Goal: Task Accomplishment & Management: Manage account settings

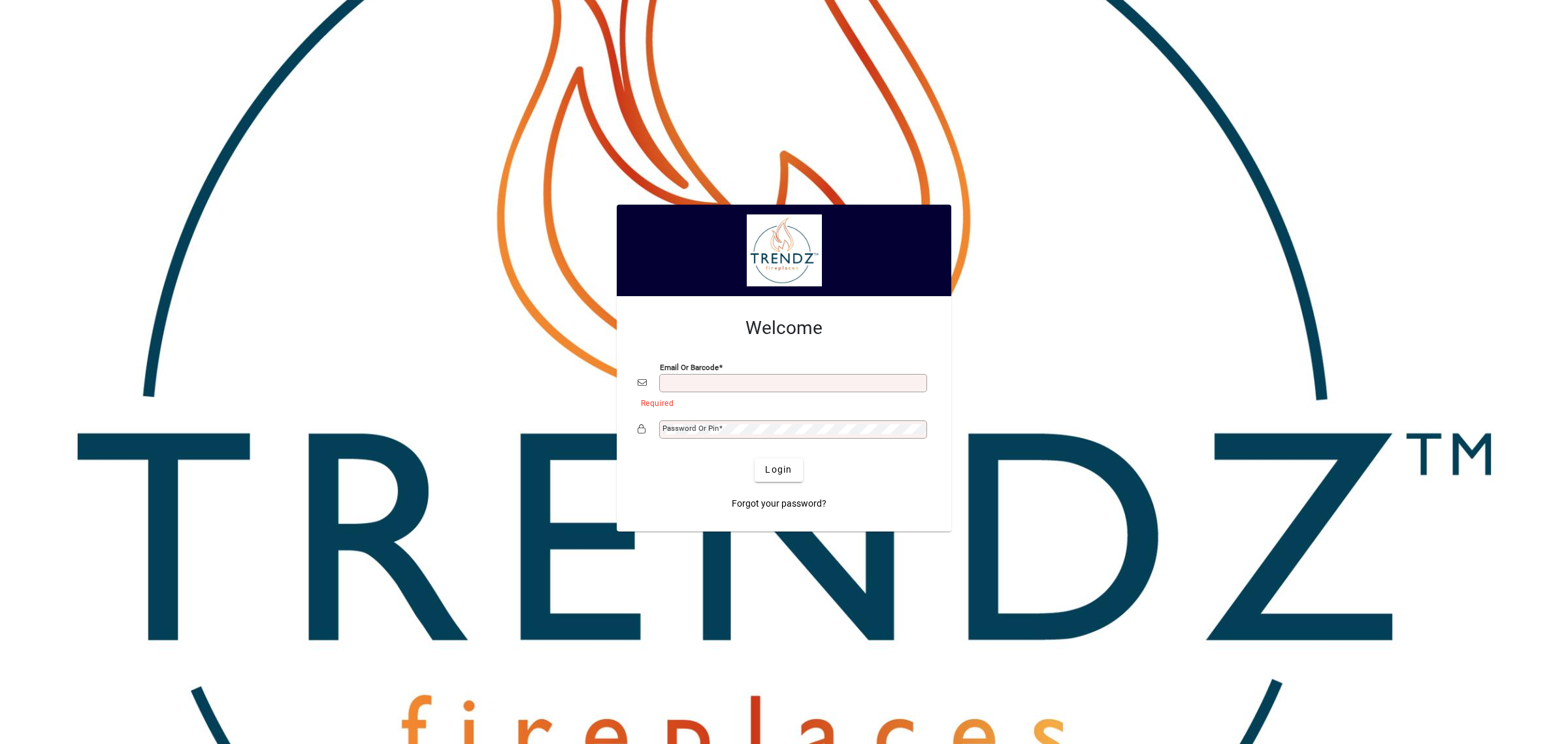
type input "**********"
click at [768, 475] on span "Login" at bounding box center [778, 470] width 27 height 14
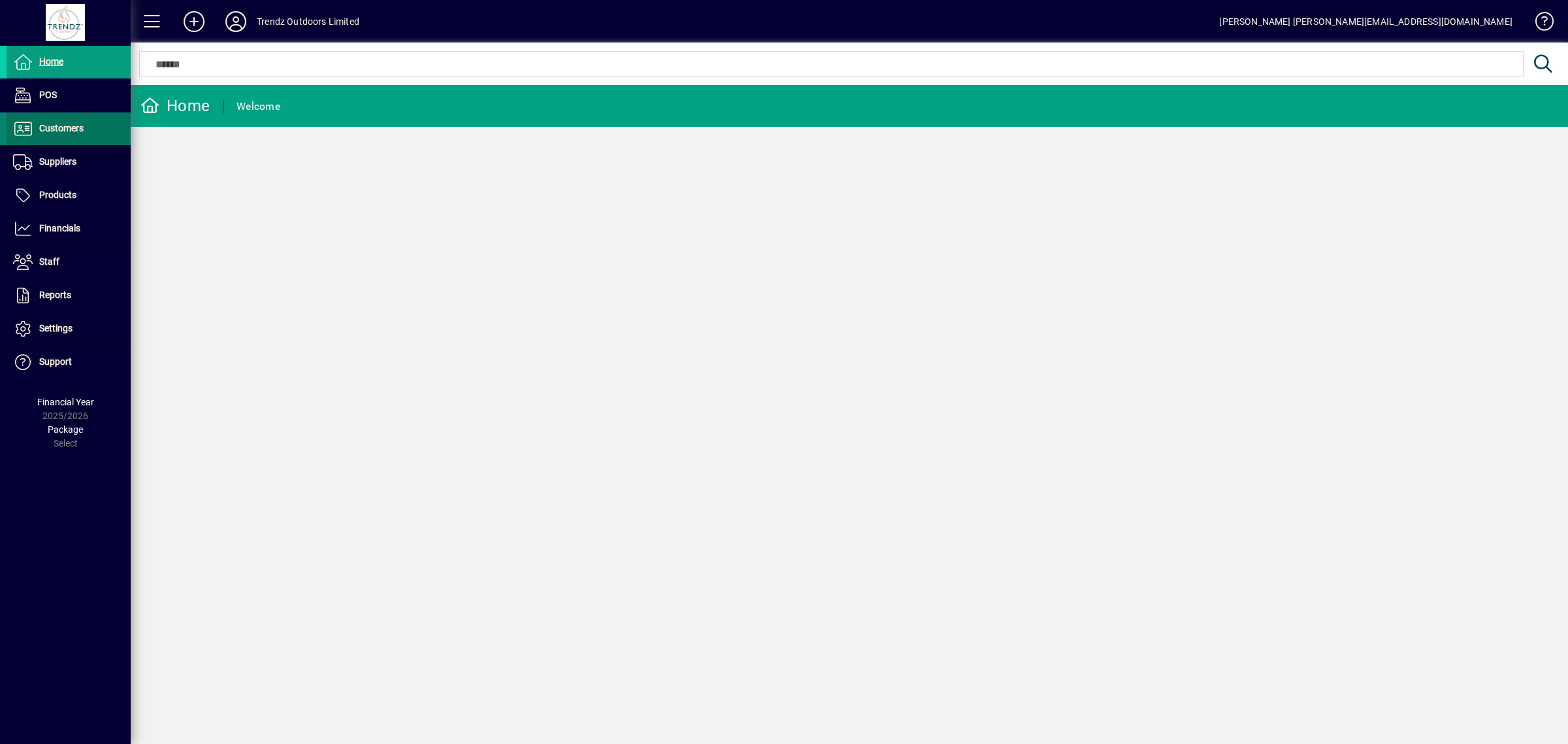
click at [69, 123] on span "Customers" at bounding box center [62, 128] width 44 height 10
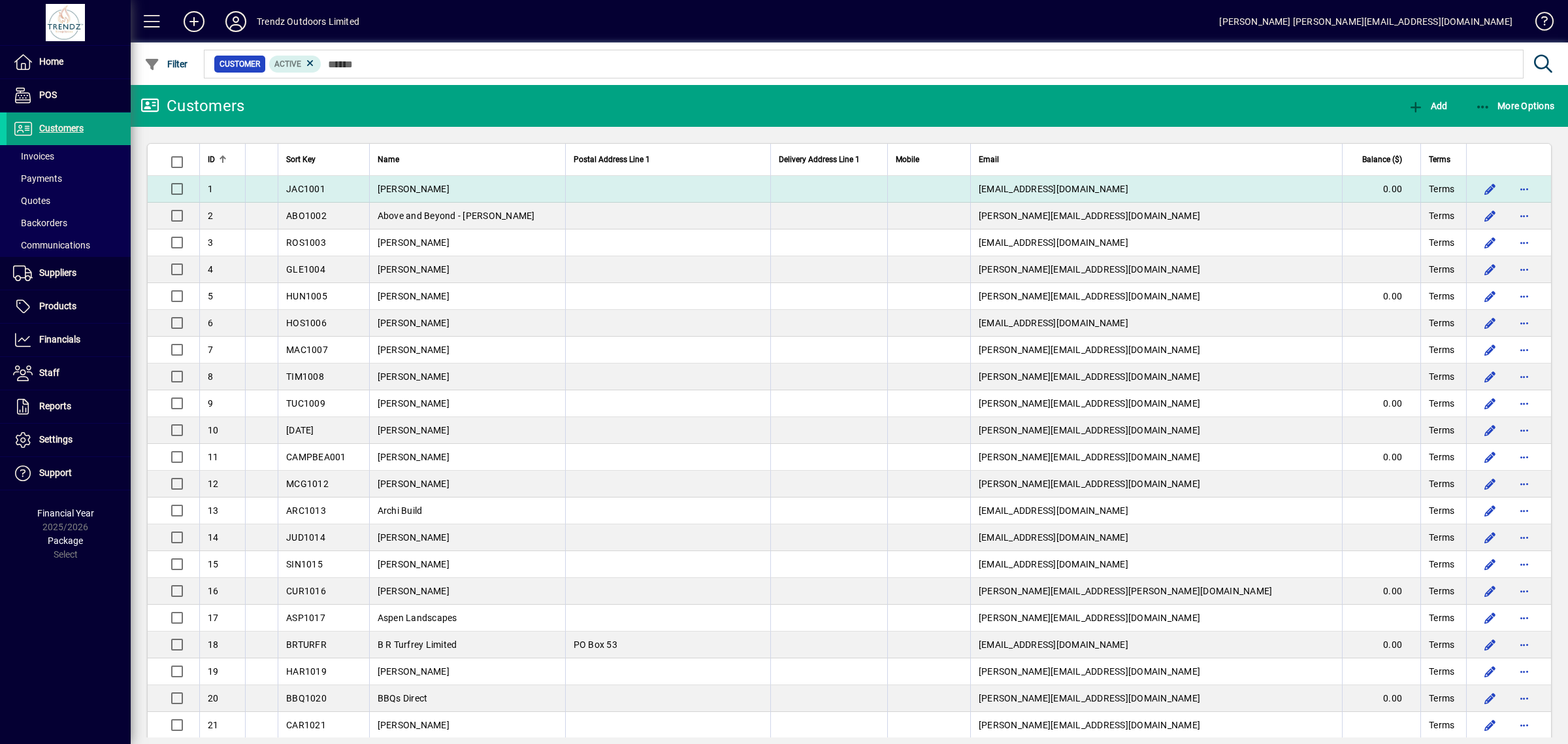
click at [450, 187] on span "Aaron Jaclyn - Twigley" at bounding box center [414, 188] width 72 height 10
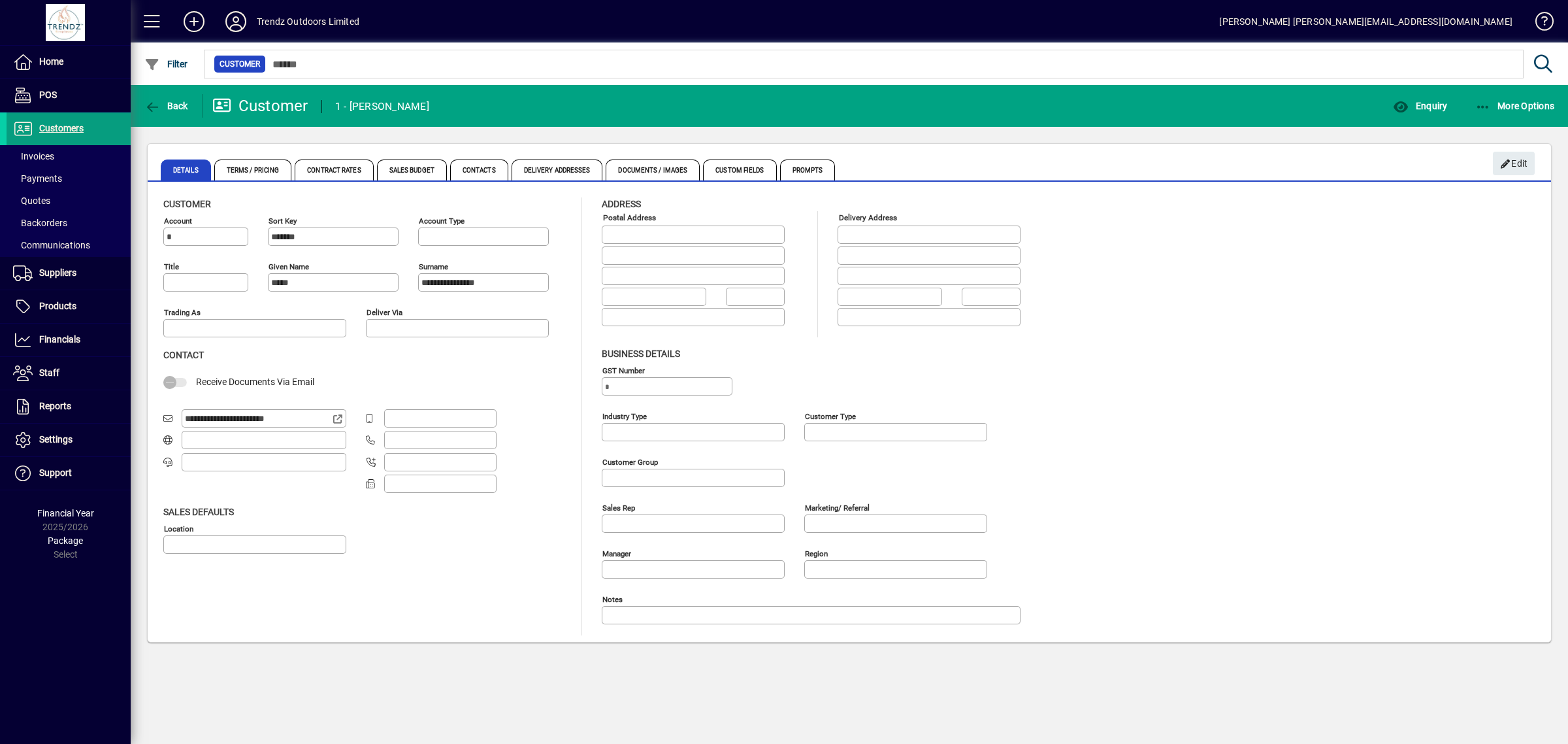
type input "**********"
click at [576, 174] on span "Delivery Addresses" at bounding box center [557, 170] width 91 height 21
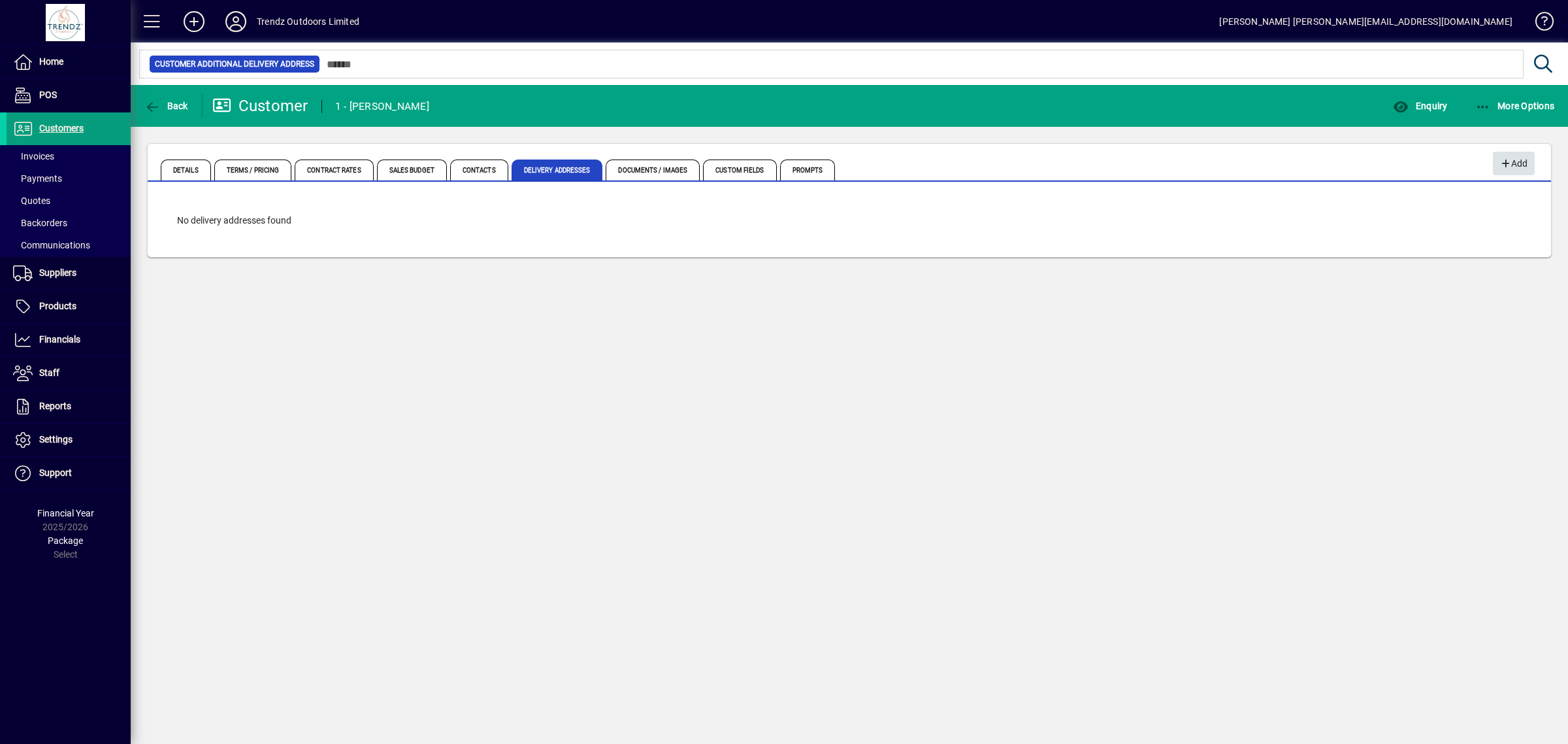
click at [1523, 160] on span "Add" at bounding box center [1513, 163] width 28 height 21
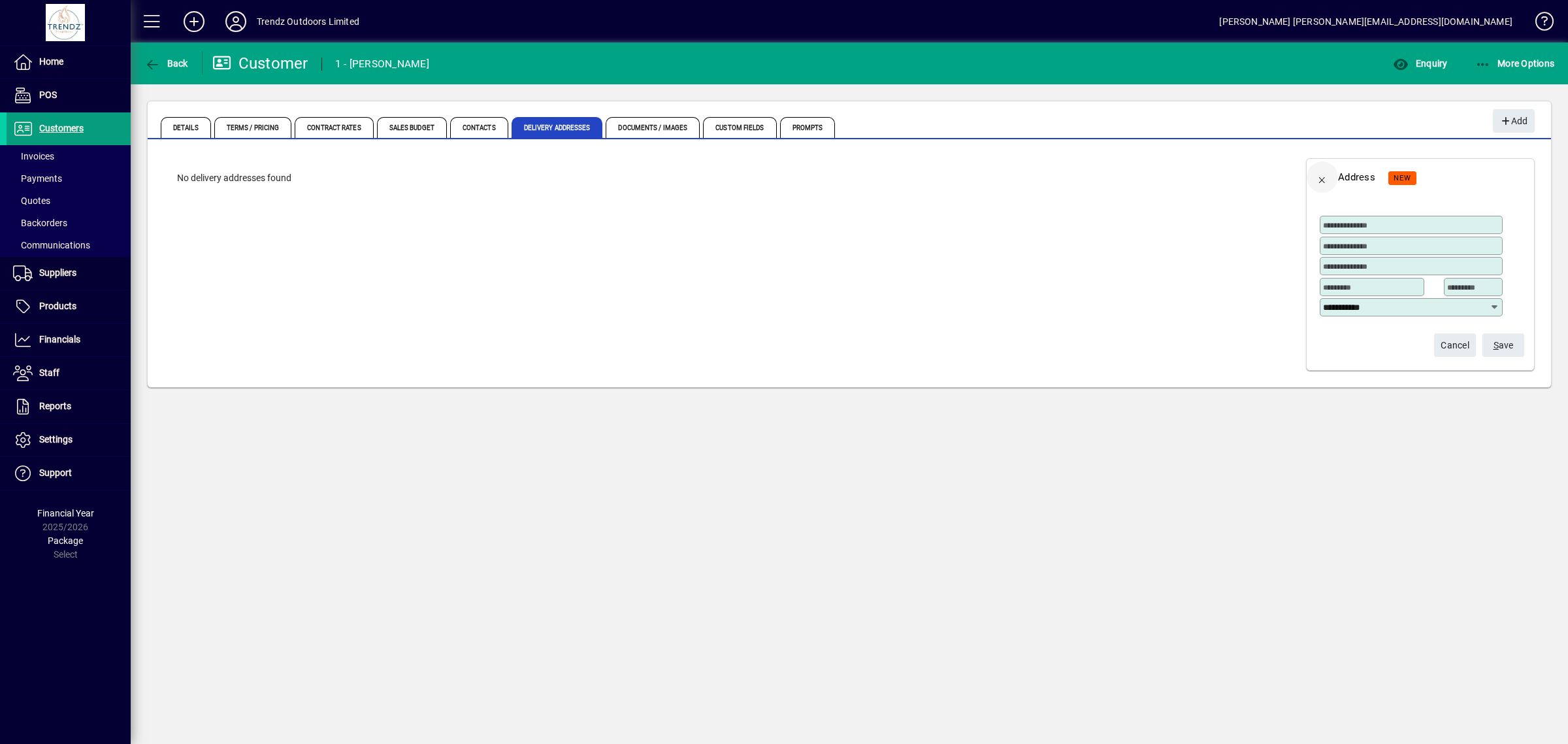
click at [1321, 181] on span "button" at bounding box center [1322, 176] width 31 height 31
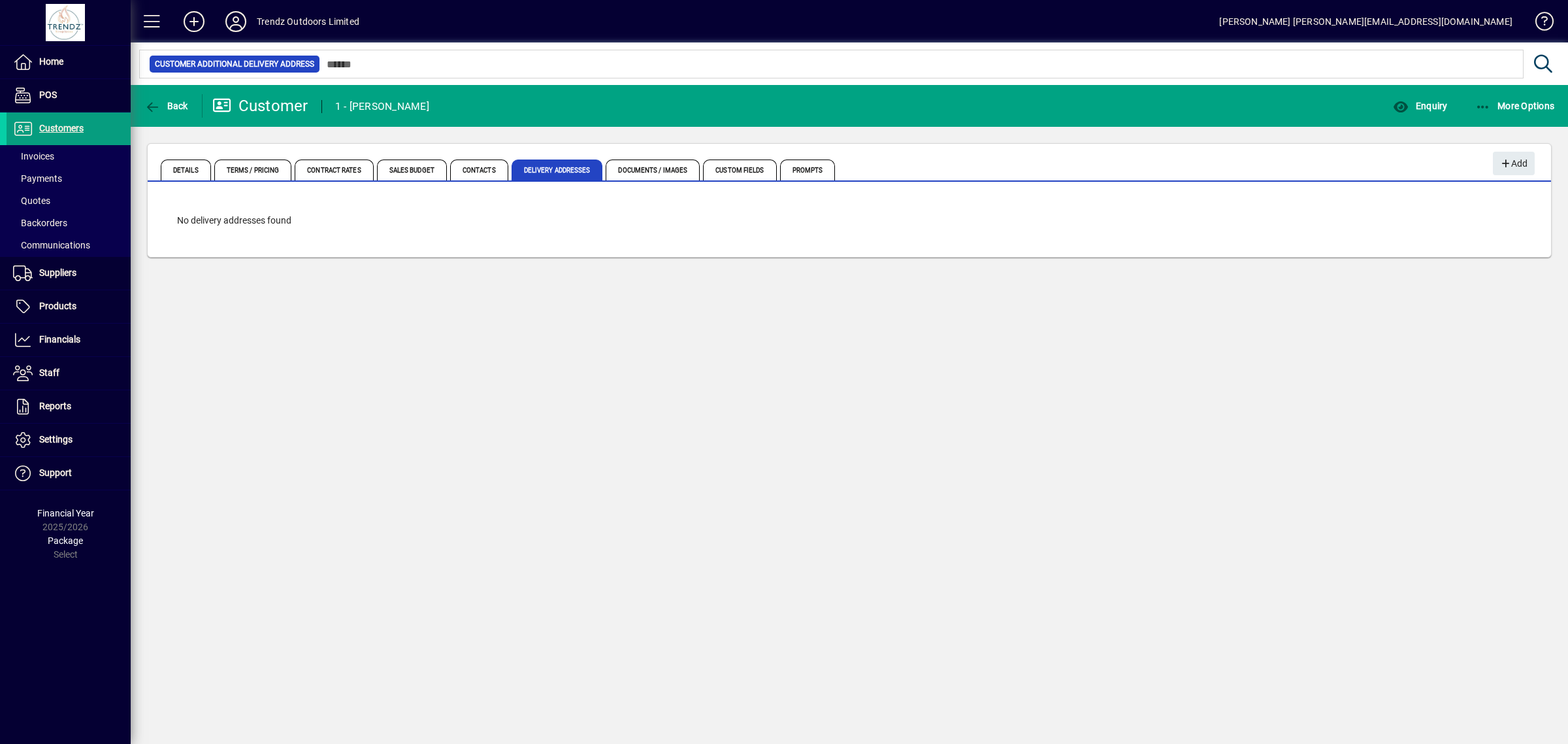
click at [193, 99] on div "Back" at bounding box center [167, 106] width 72 height 24
click at [178, 112] on span "button" at bounding box center [166, 105] width 51 height 31
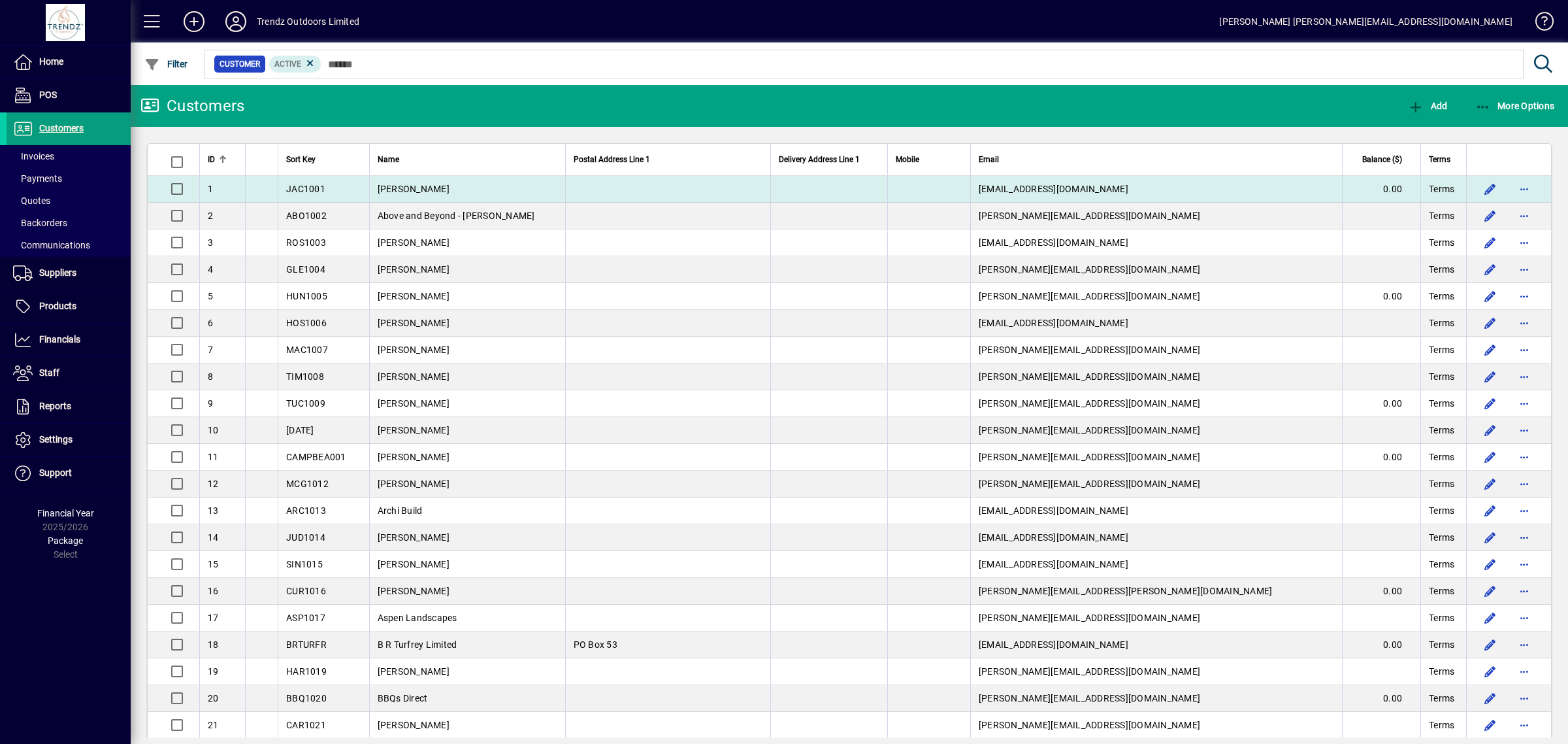
click at [443, 186] on span "Aaron Jaclyn - Twigley" at bounding box center [414, 188] width 72 height 10
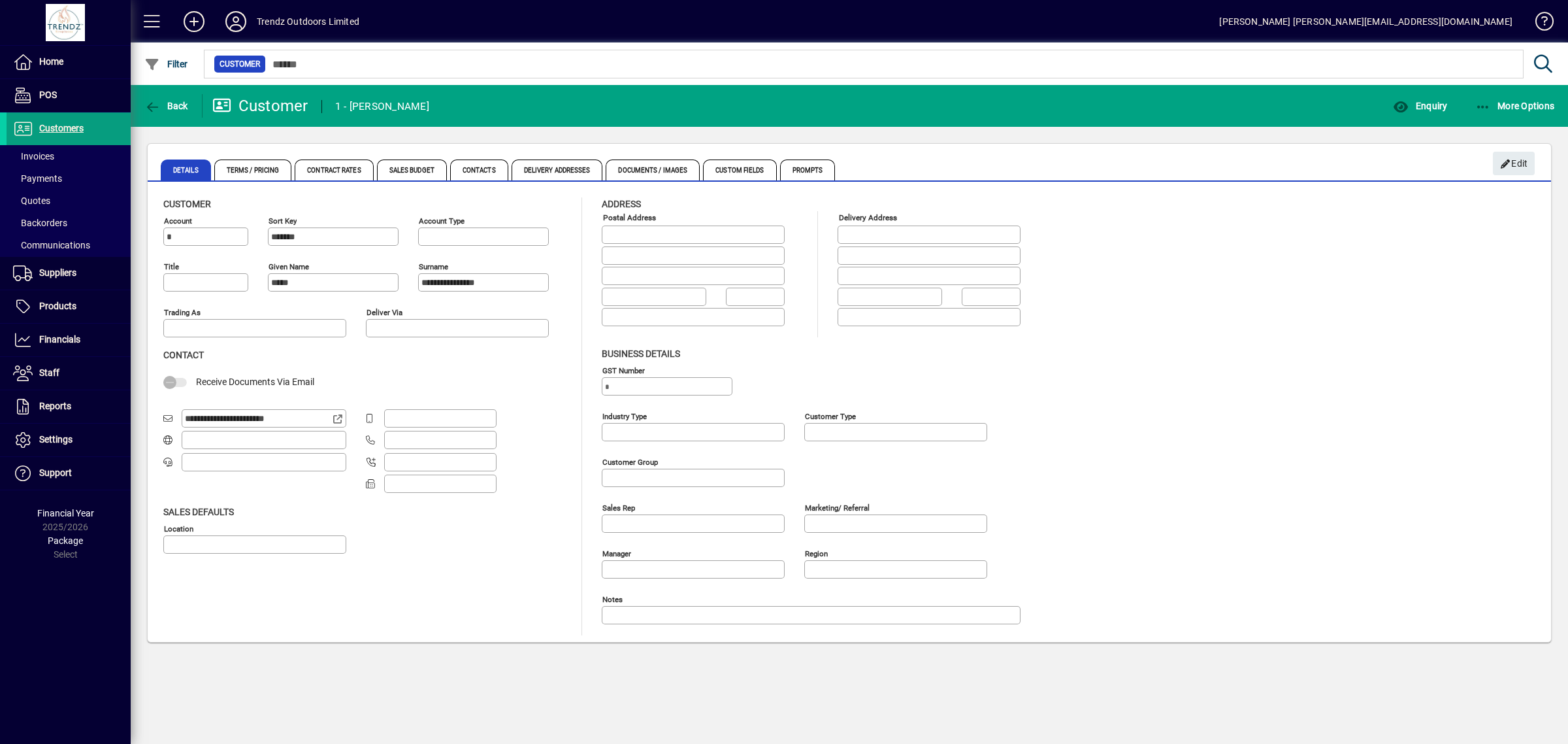
type input "**********"
click at [553, 175] on span "Delivery Addresses" at bounding box center [557, 170] width 91 height 21
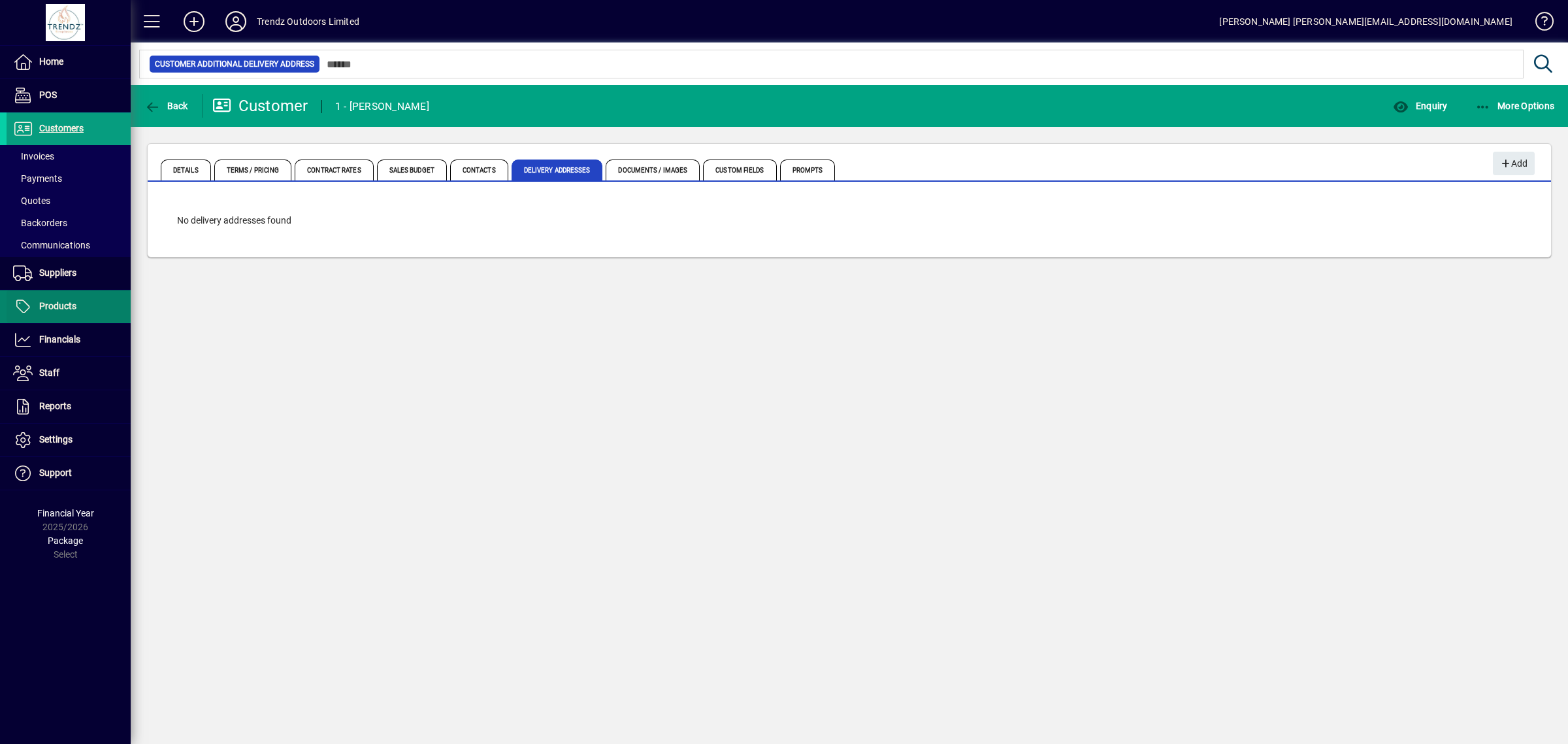
click at [53, 311] on span "Products" at bounding box center [58, 305] width 37 height 10
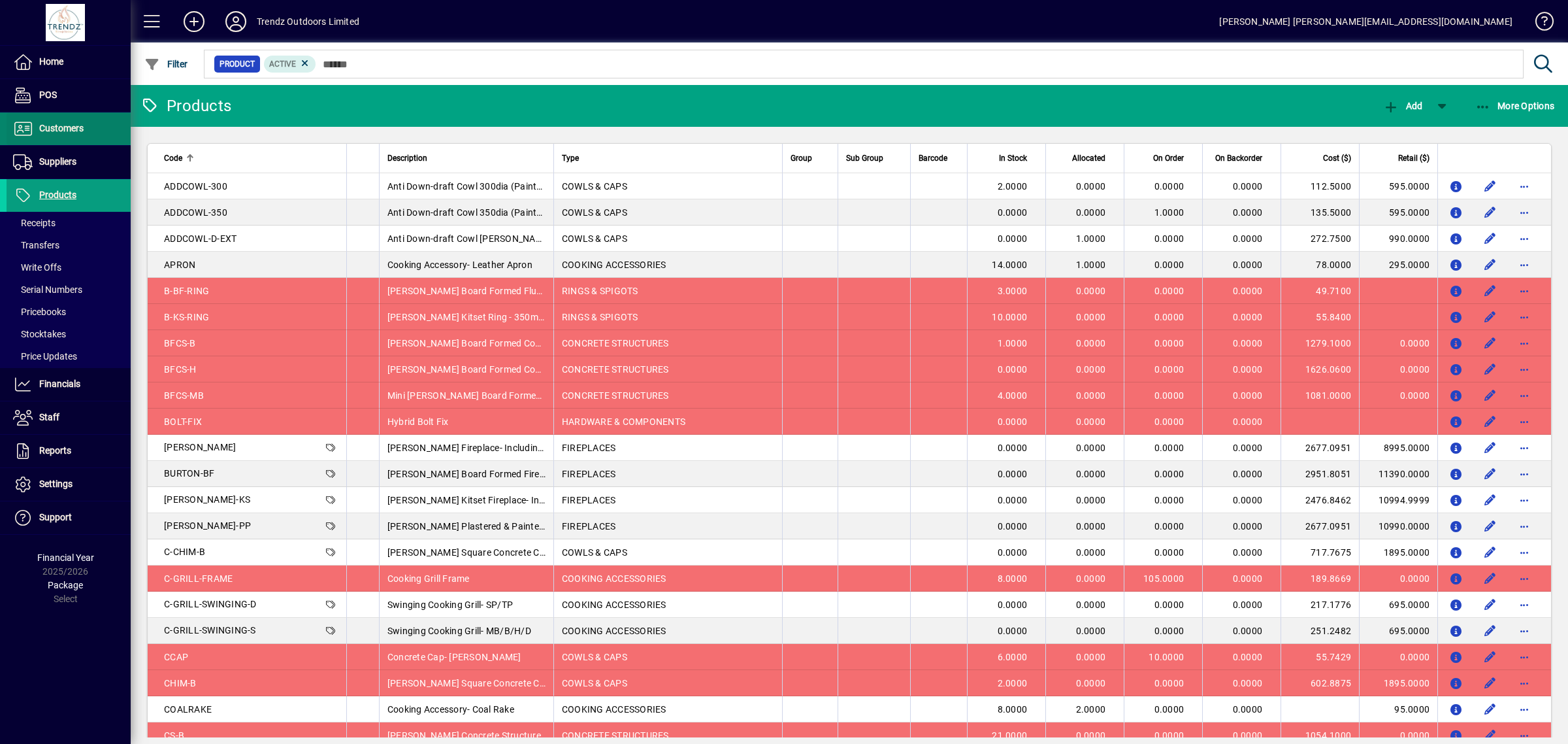
click at [69, 129] on span "Customers" at bounding box center [62, 128] width 44 height 10
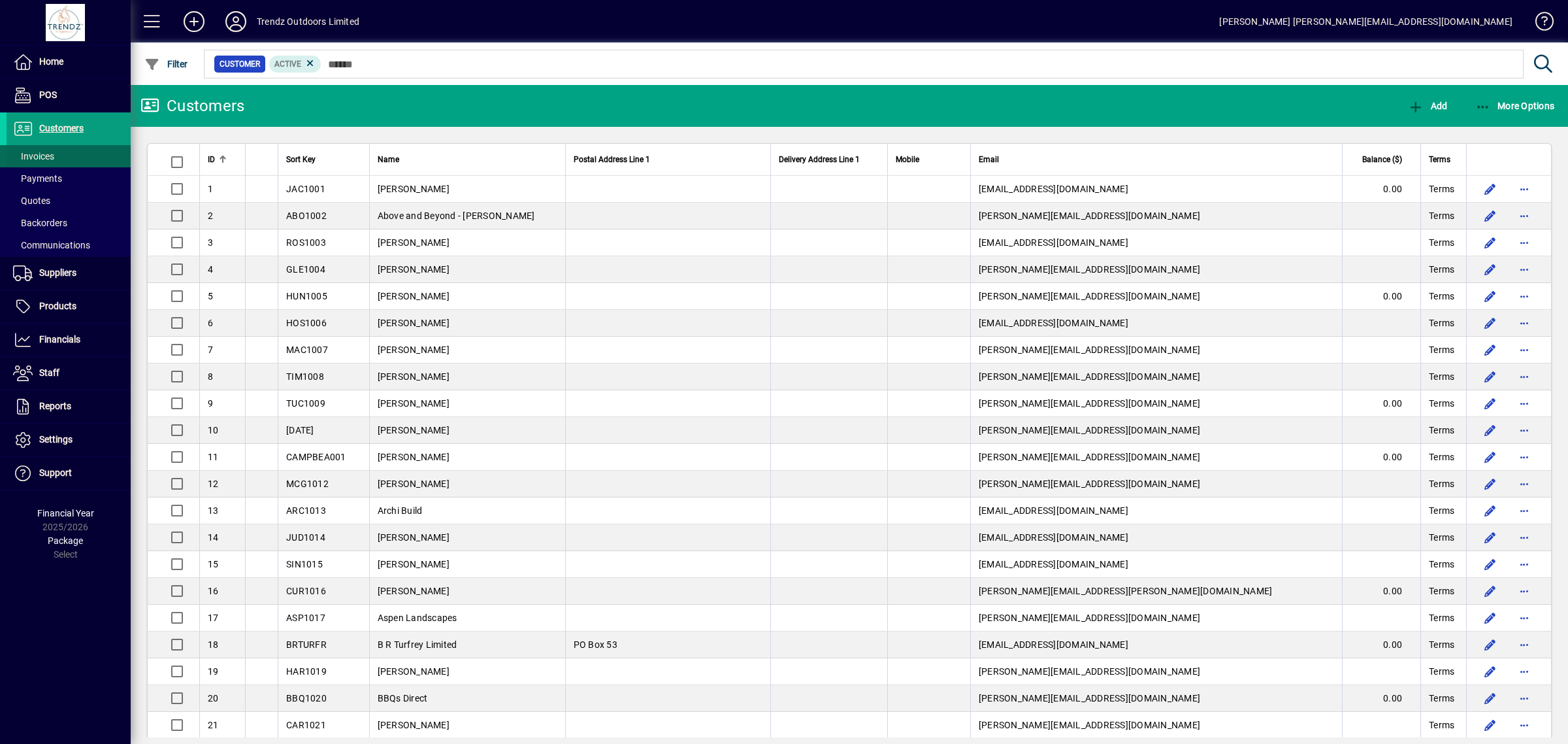
click at [44, 157] on span "Invoices" at bounding box center [33, 156] width 41 height 10
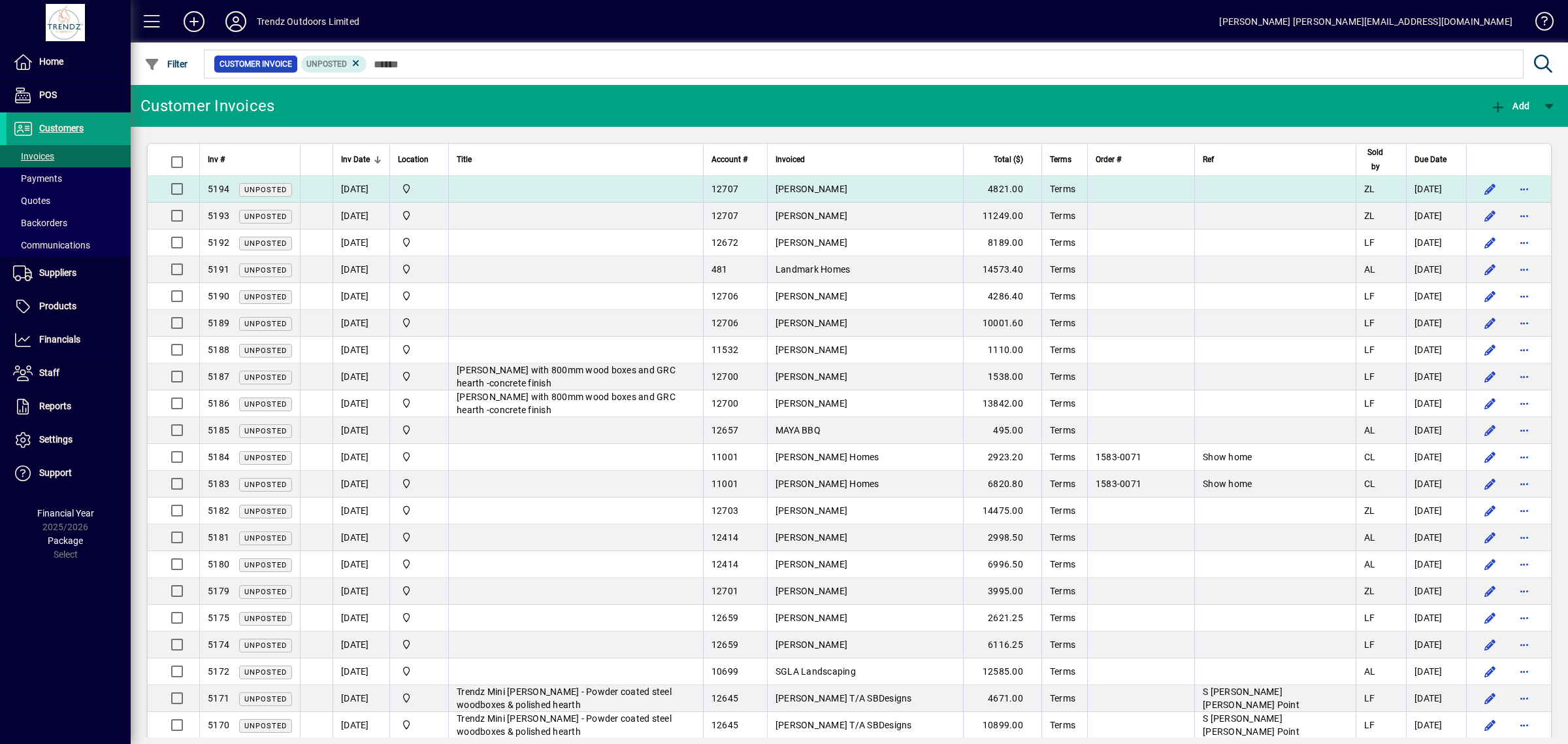
click at [875, 192] on td "Gavin Bale" at bounding box center [865, 189] width 196 height 27
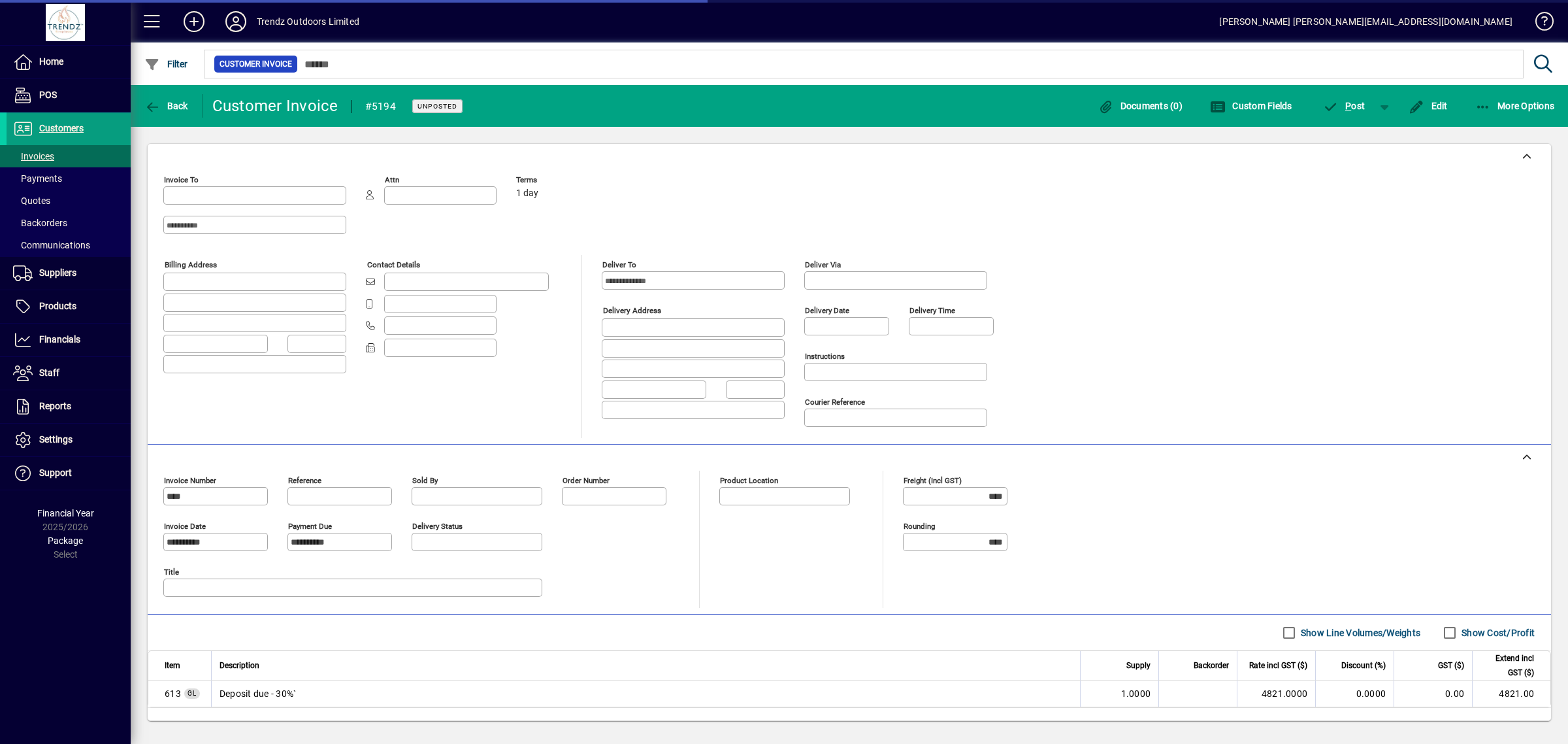
type input "**********"
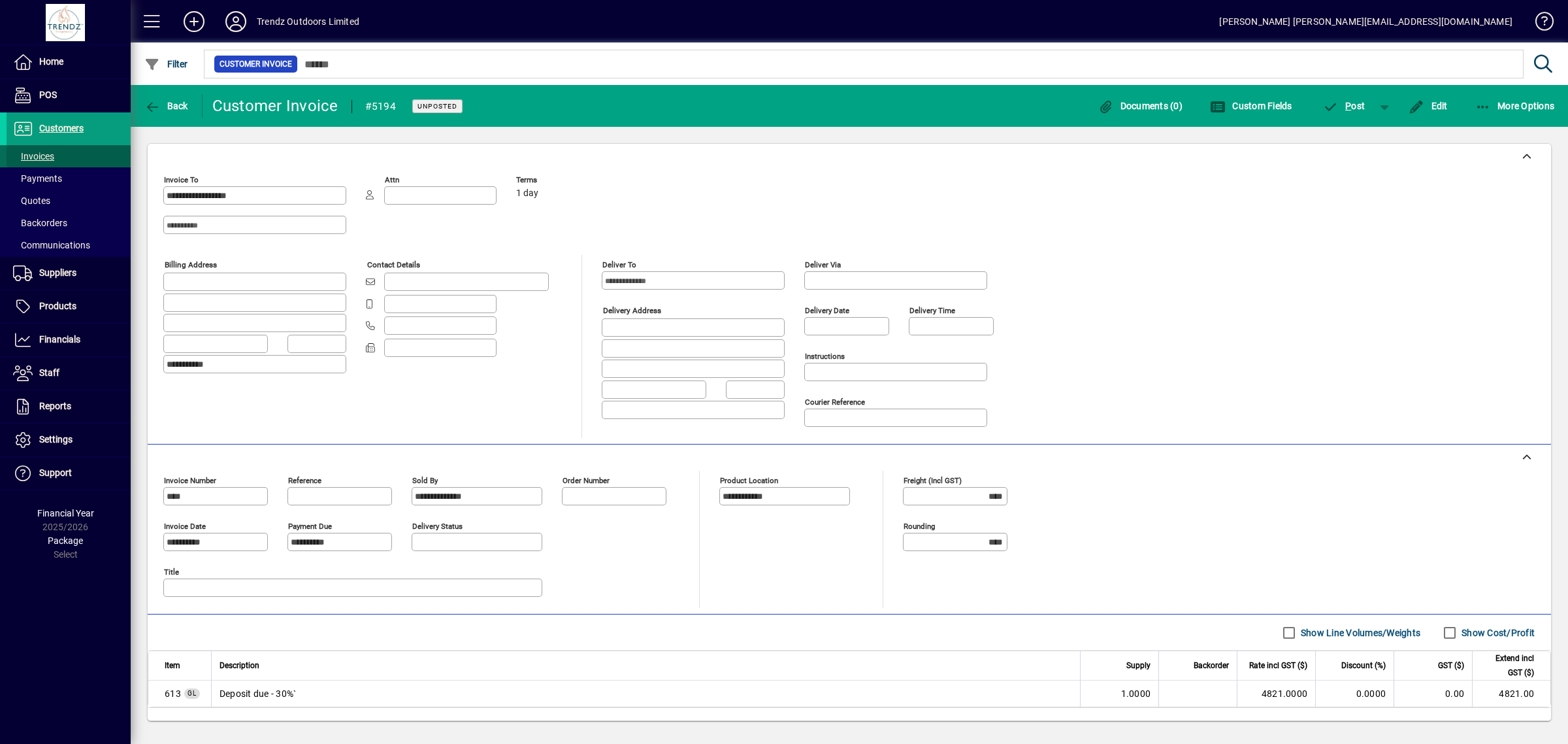
click at [46, 157] on span "Invoices" at bounding box center [33, 156] width 41 height 10
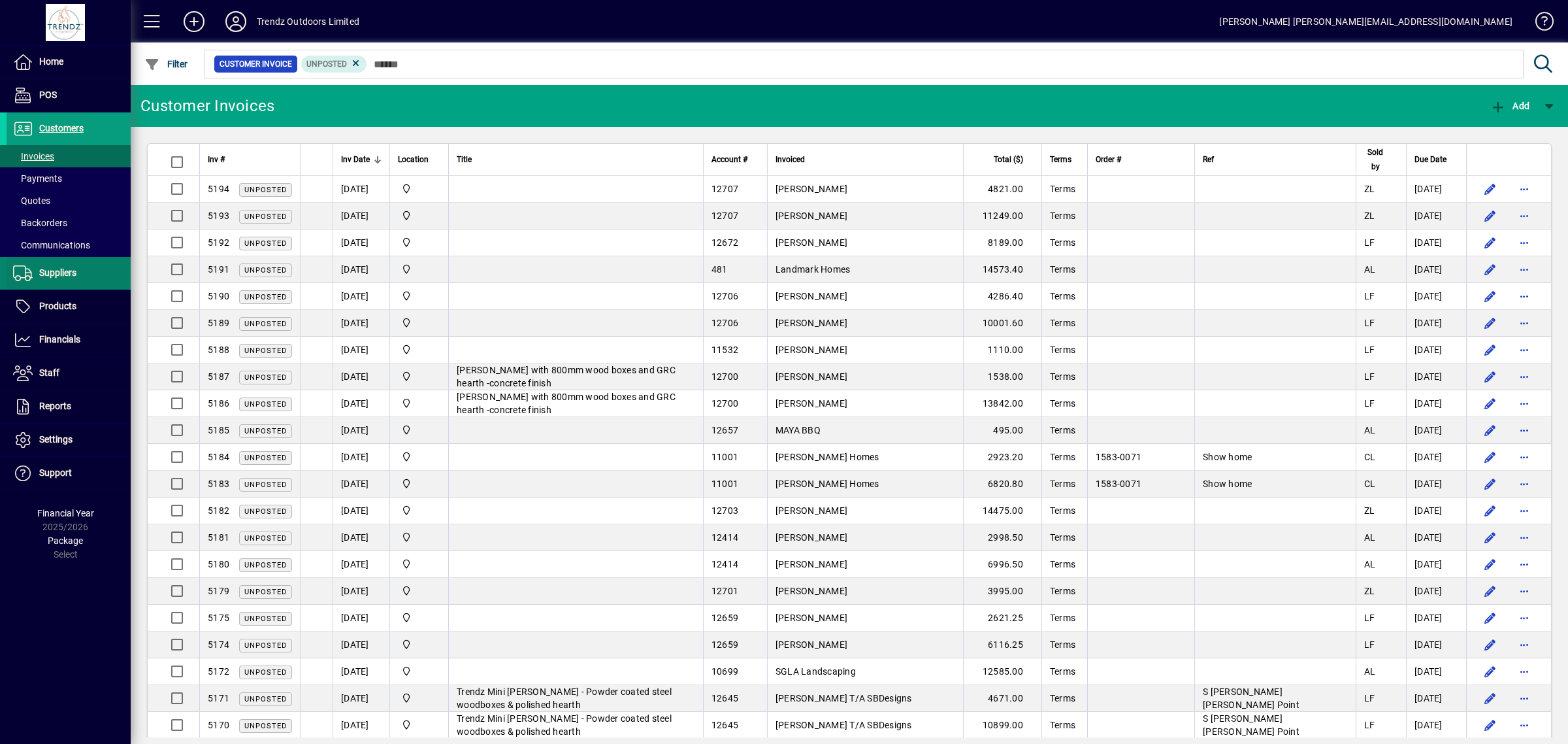
click at [60, 278] on span "Suppliers" at bounding box center [41, 273] width 70 height 16
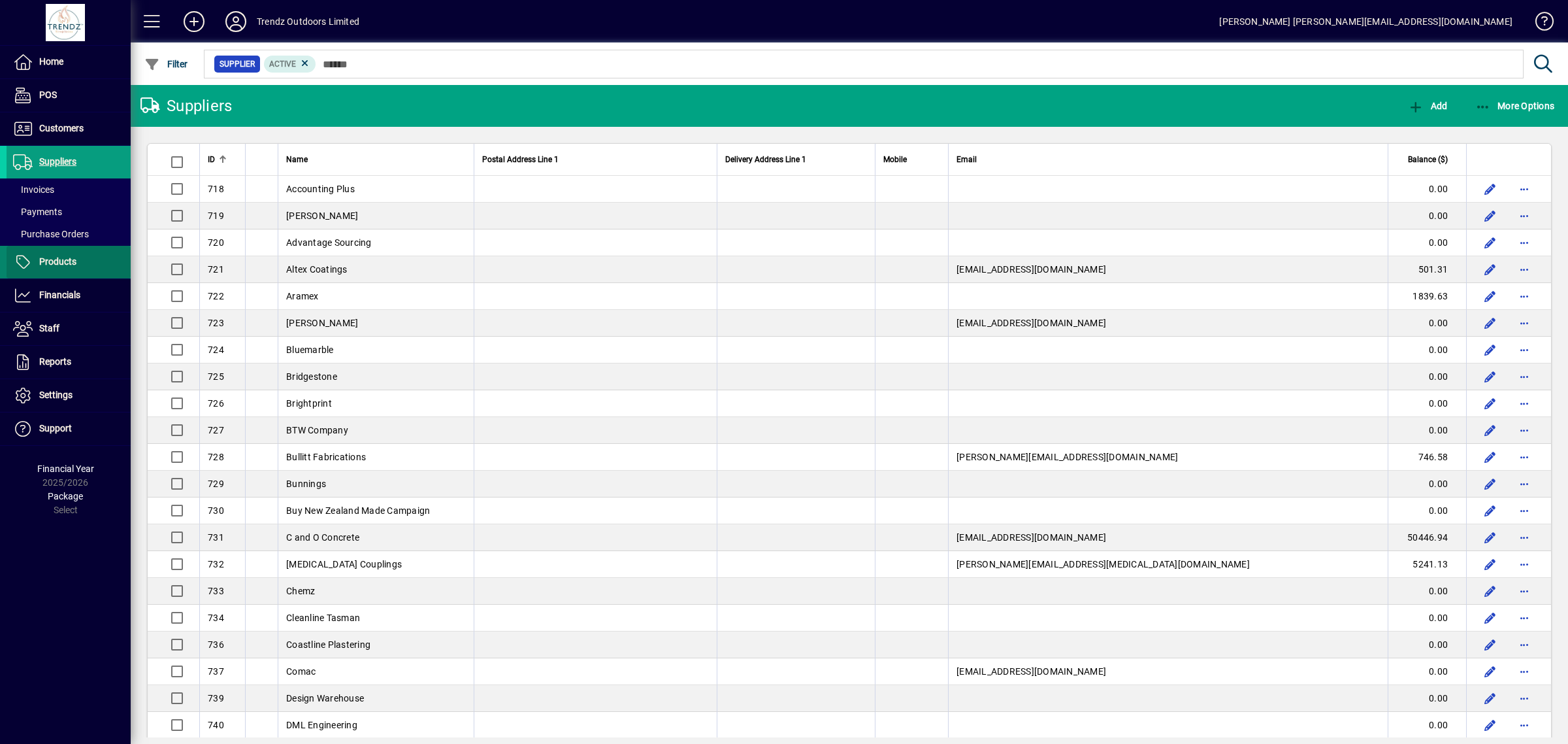
click at [48, 263] on span "Products" at bounding box center [58, 261] width 37 height 10
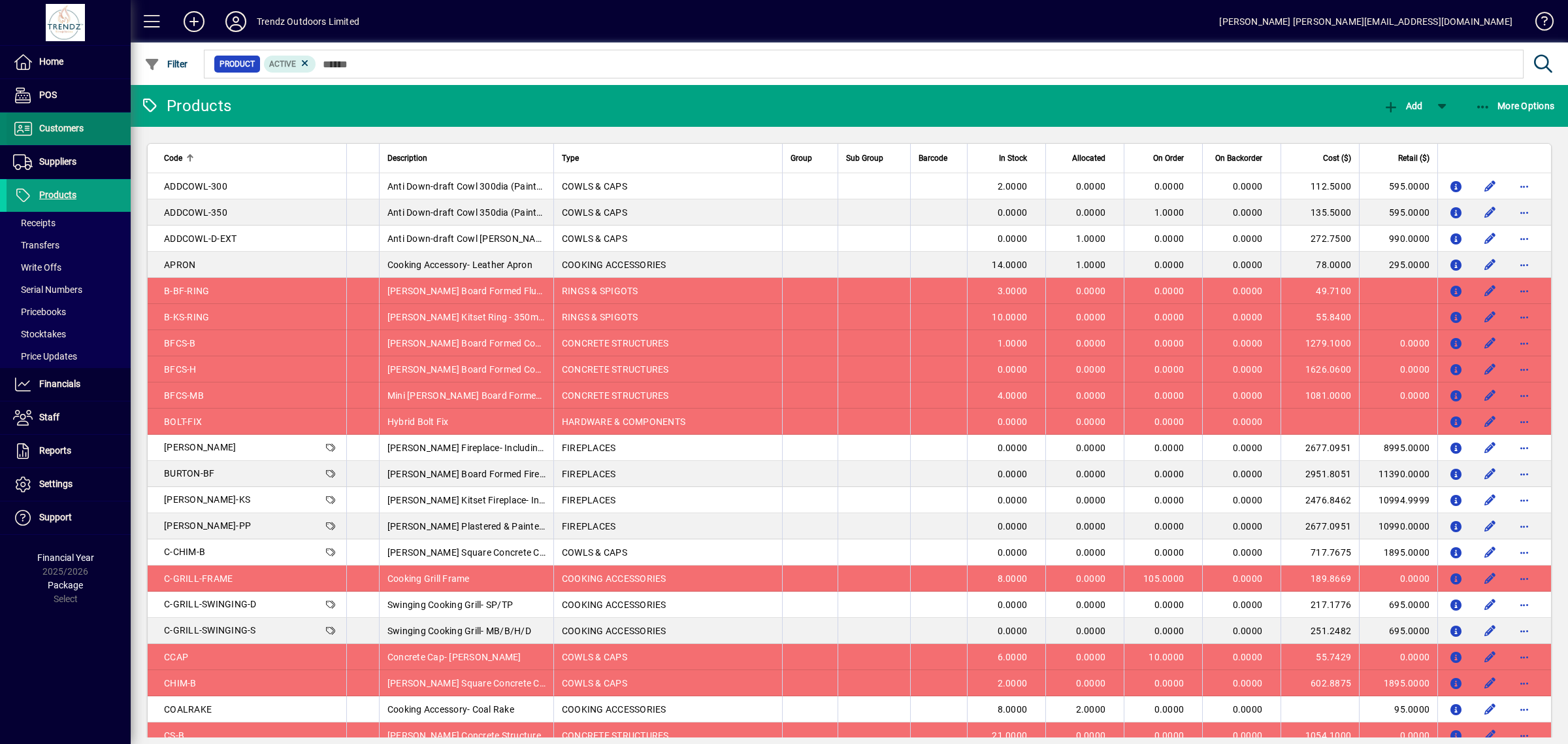
click at [43, 128] on span "Customers" at bounding box center [62, 128] width 44 height 10
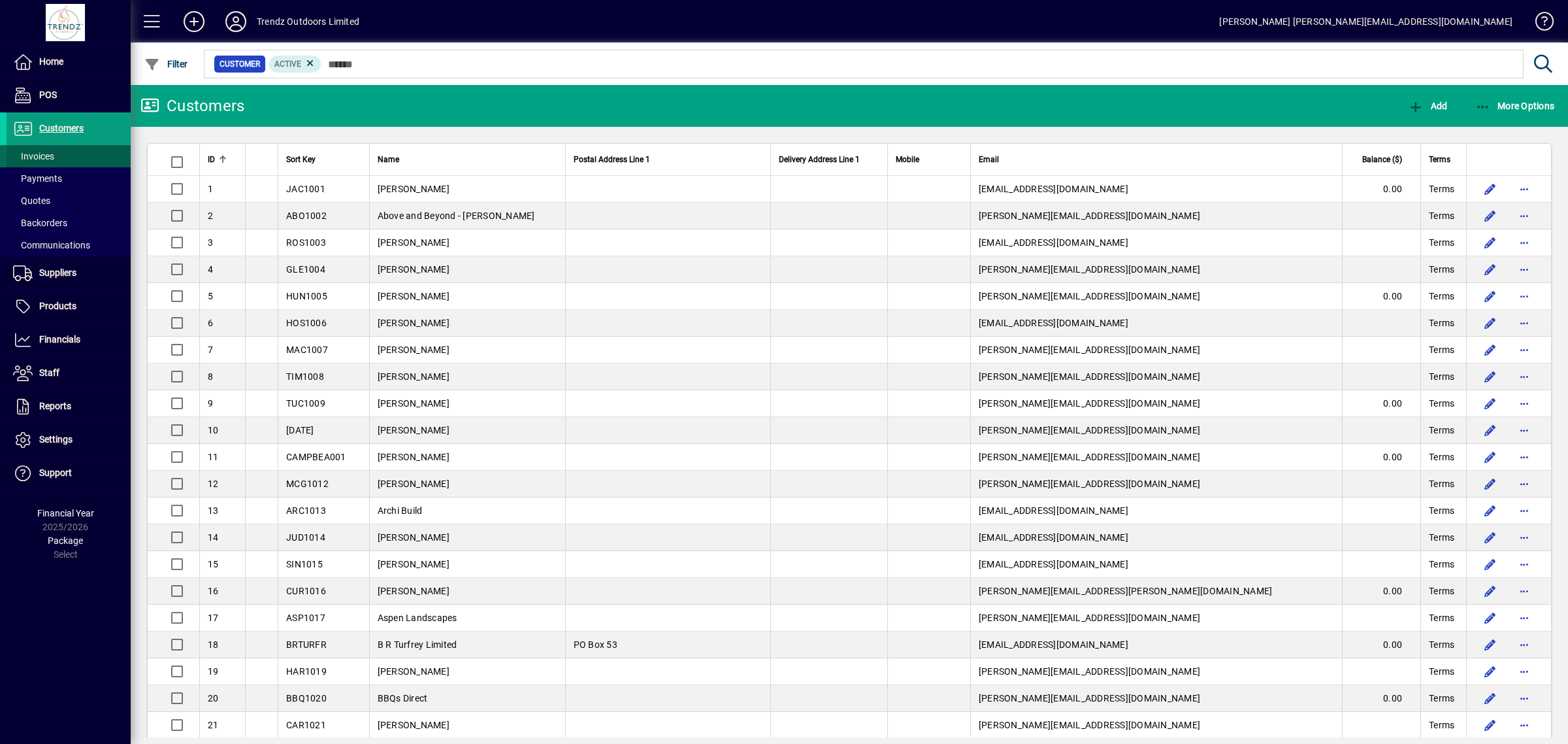
click at [21, 156] on span "Invoices" at bounding box center [33, 156] width 41 height 10
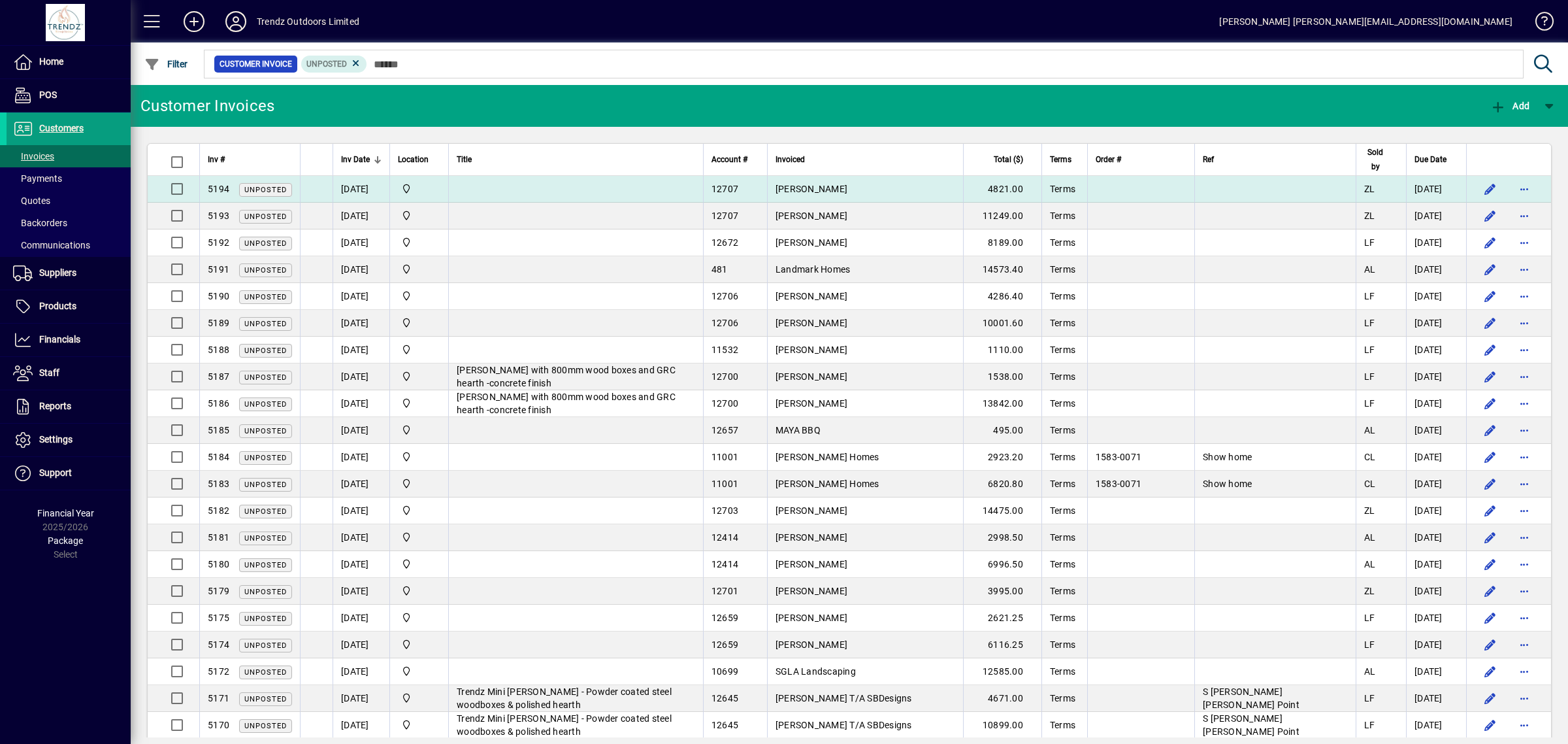
click at [848, 188] on span "Gavin Bale" at bounding box center [812, 188] width 72 height 10
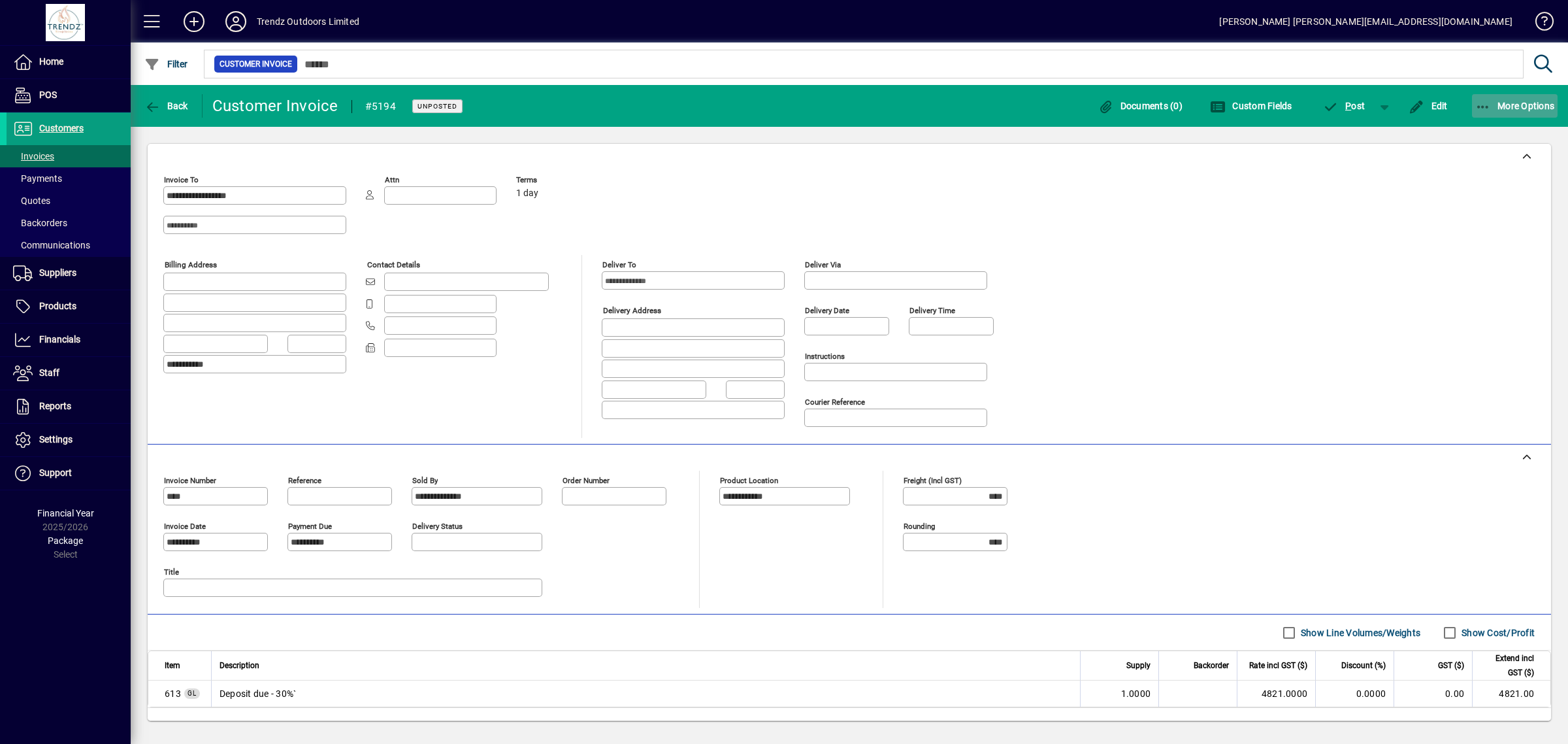
click at [1513, 106] on span "More Options" at bounding box center [1515, 105] width 80 height 10
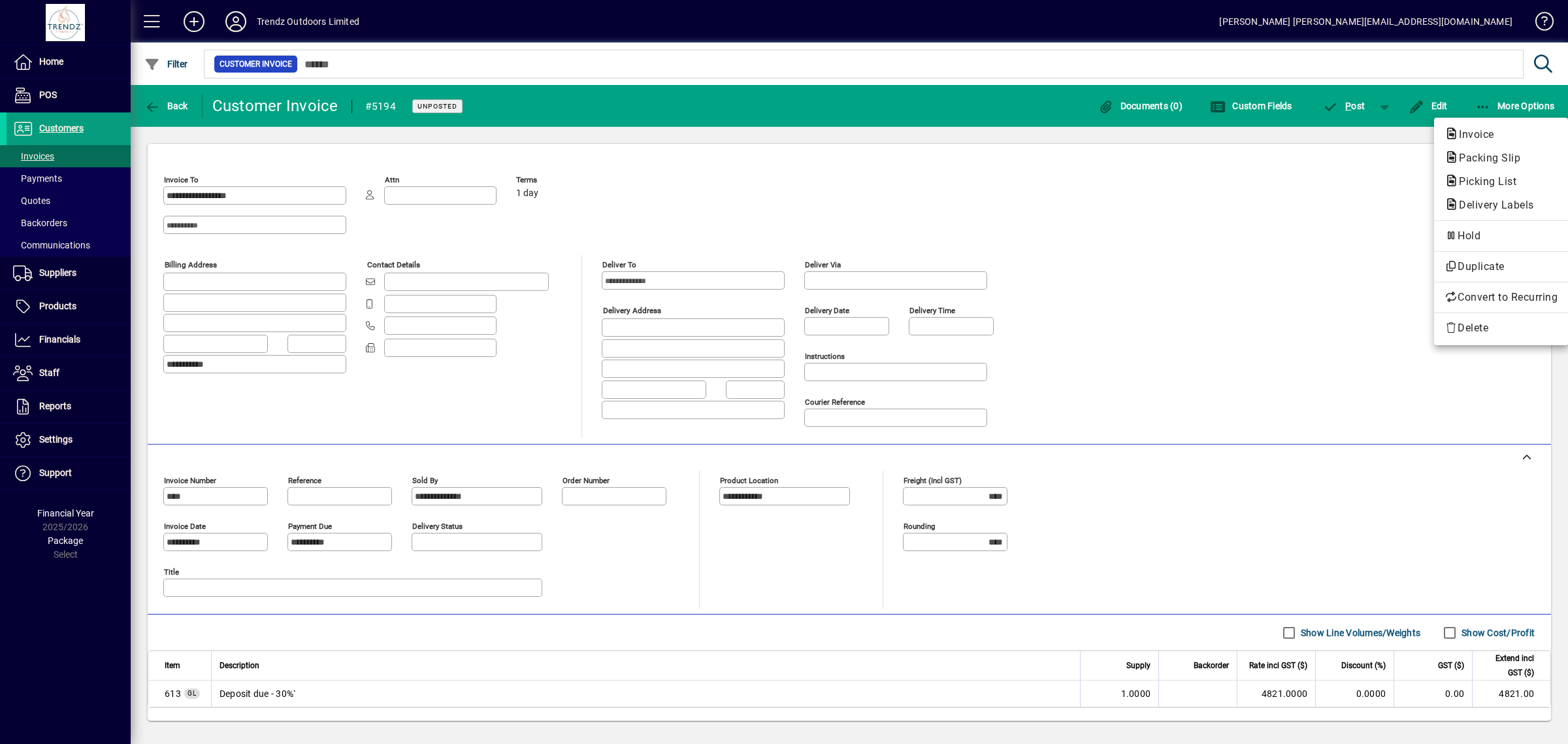
click at [236, 19] on div at bounding box center [784, 372] width 1568 height 744
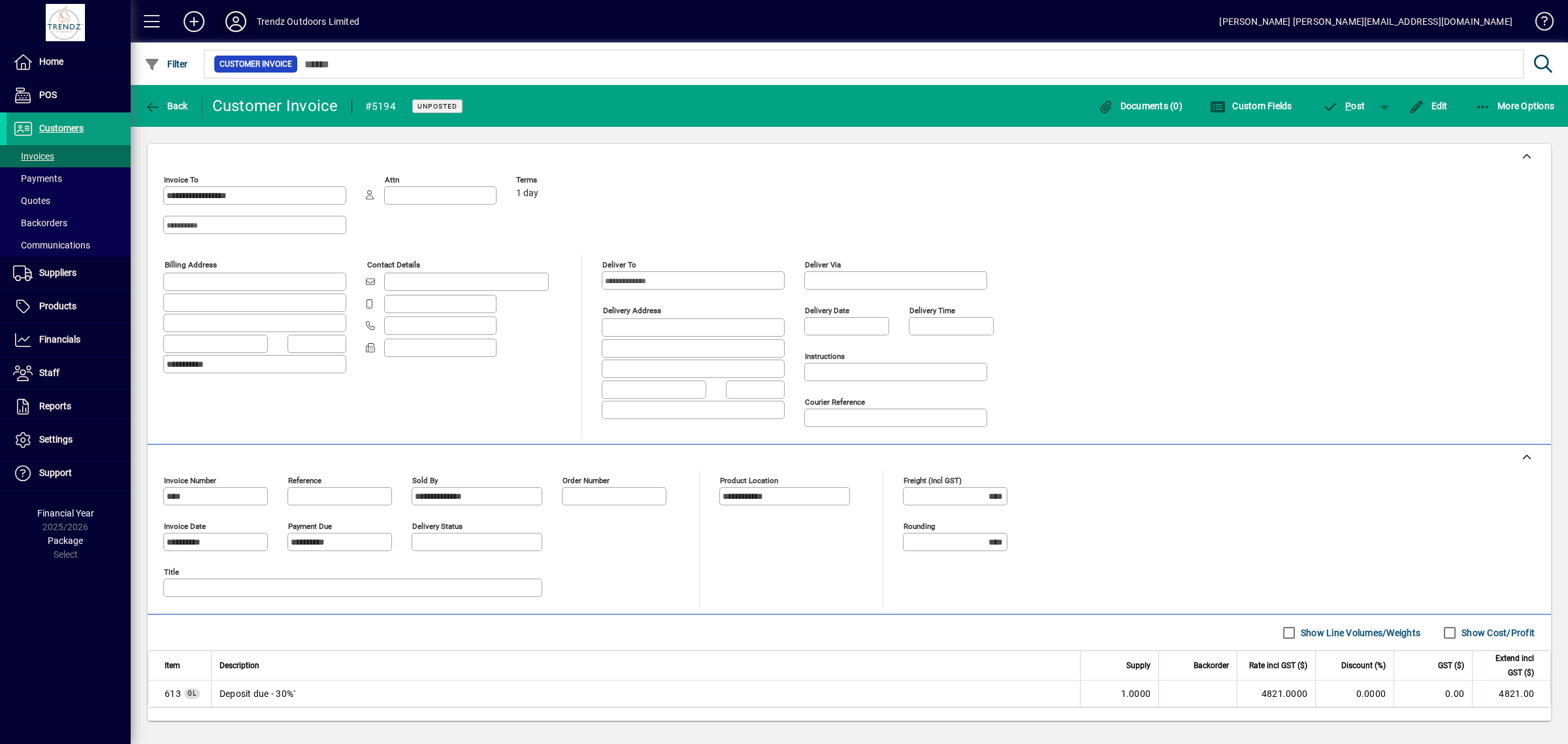
click at [242, 17] on icon at bounding box center [236, 21] width 26 height 21
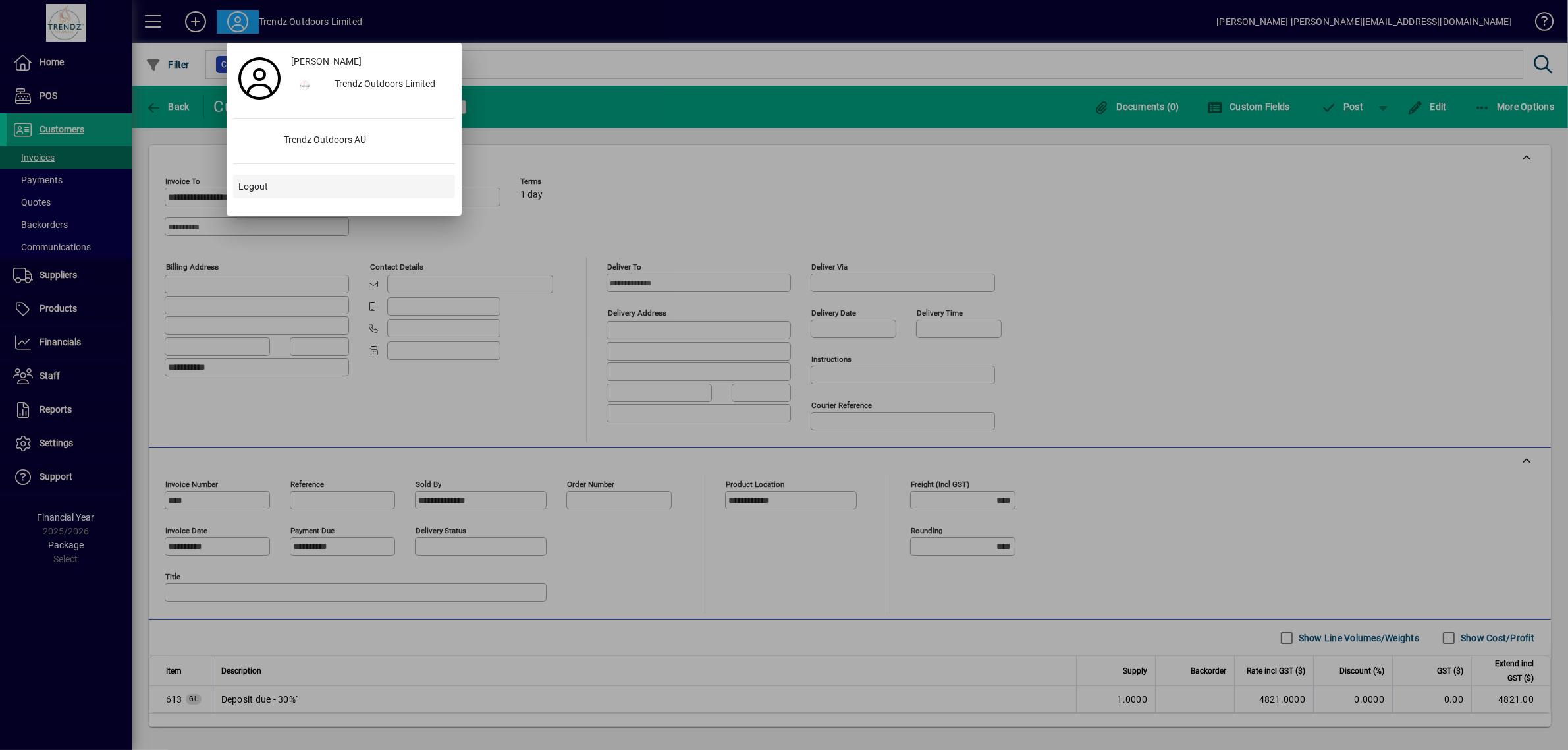
click at [234, 185] on span at bounding box center [344, 186] width 222 height 31
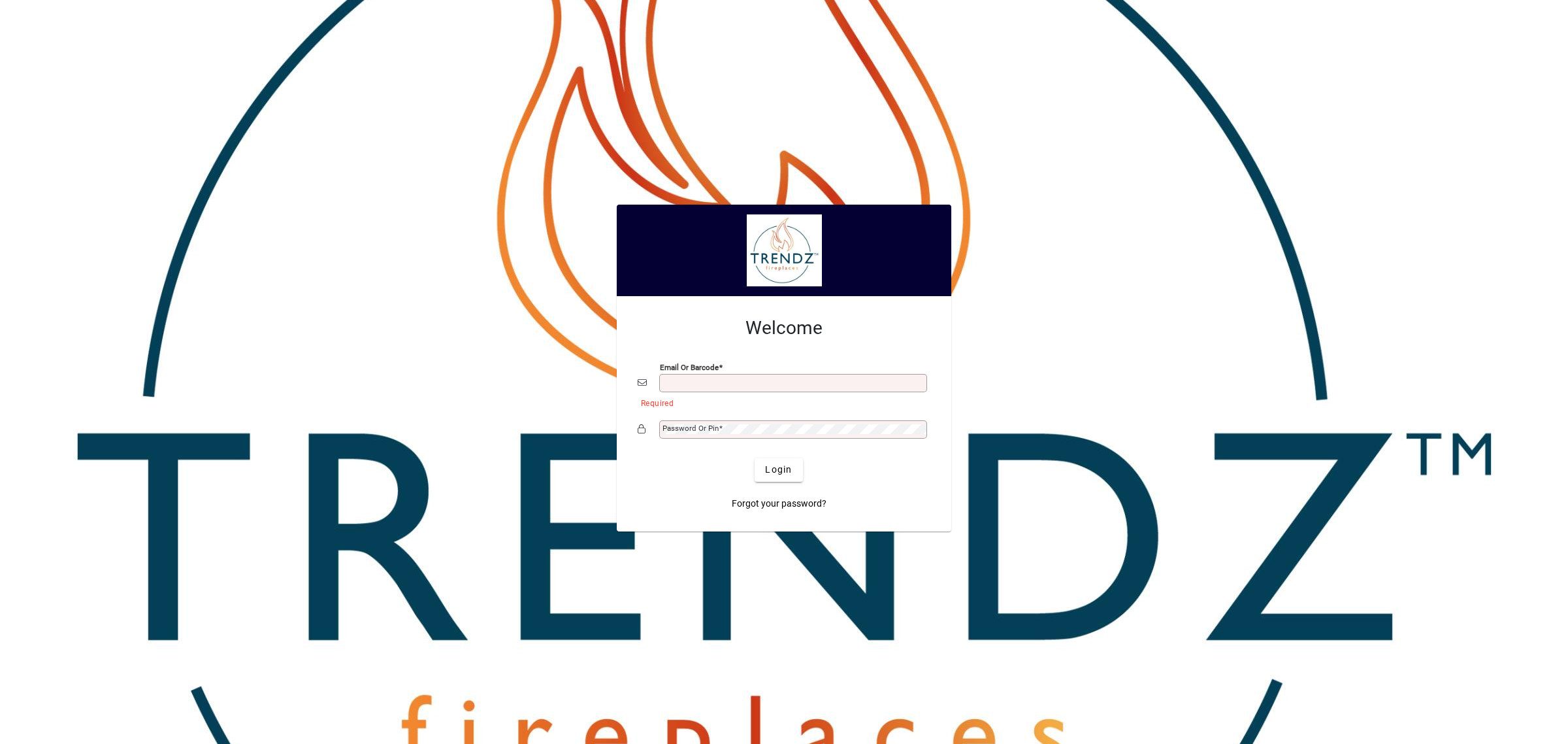
type input "**********"
click at [781, 463] on span "Login" at bounding box center [778, 470] width 27 height 14
